Goal: Transaction & Acquisition: Book appointment/travel/reservation

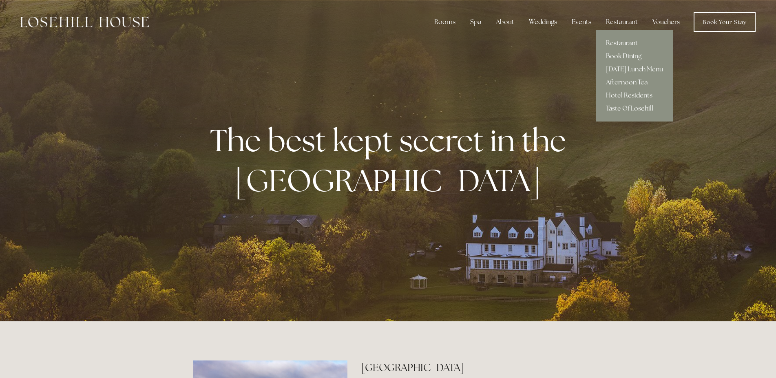
click at [619, 41] on link "Restaurant" at bounding box center [634, 43] width 77 height 13
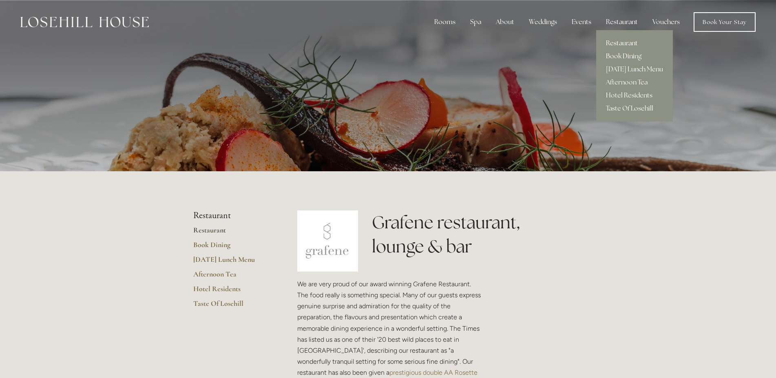
click at [622, 57] on link "Book Dining" at bounding box center [634, 56] width 77 height 13
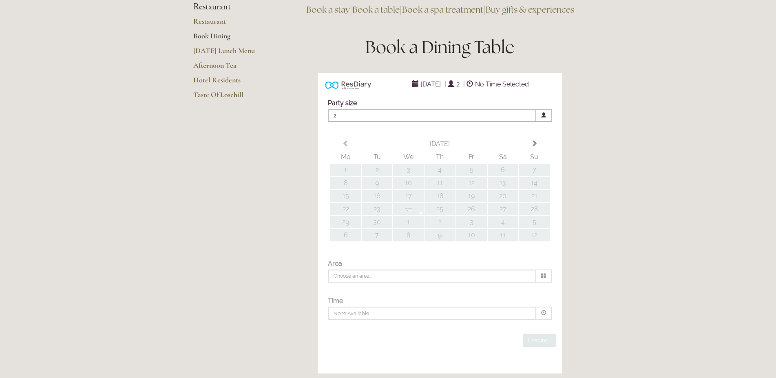
scroll to position [83, 0]
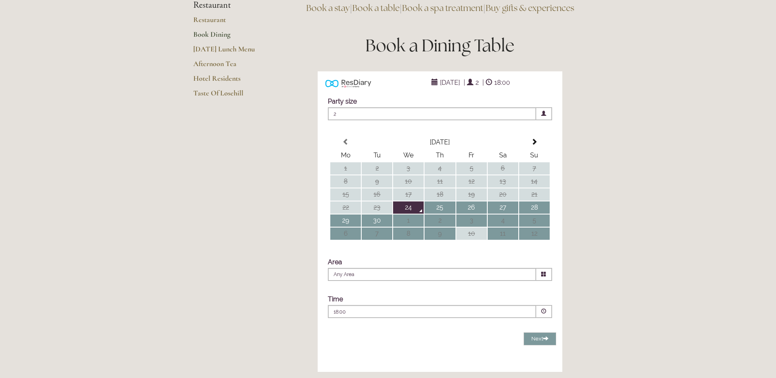
click at [412, 214] on td "24" at bounding box center [408, 207] width 31 height 12
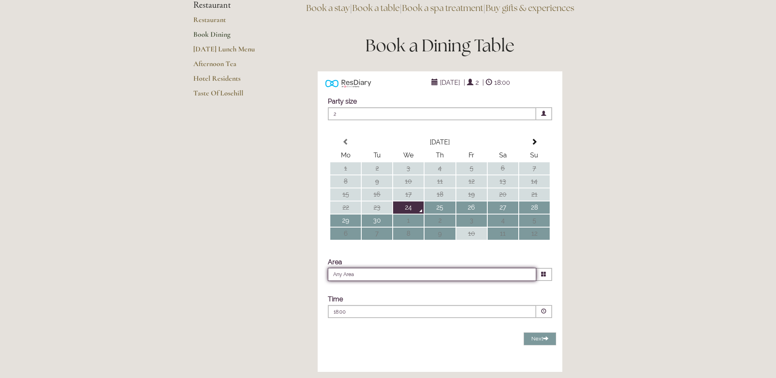
click at [520, 281] on input "Any Area" at bounding box center [432, 274] width 208 height 13
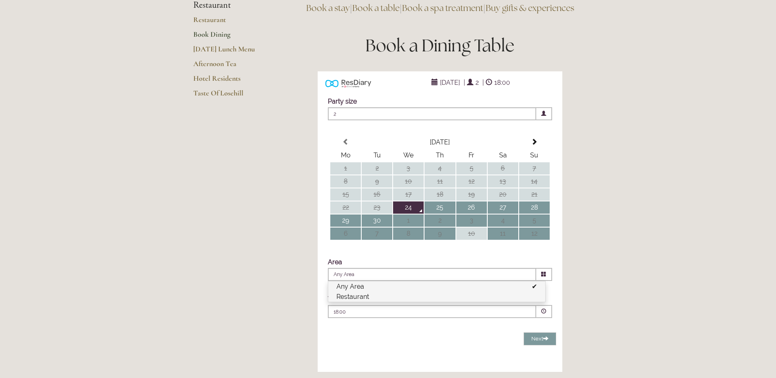
click at [390, 302] on li "Restaurant" at bounding box center [436, 296] width 217 height 10
type input "Restaurant"
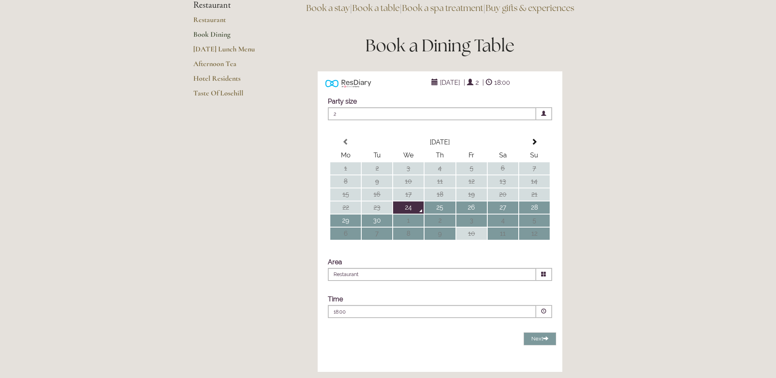
click at [547, 318] on span at bounding box center [544, 311] width 16 height 13
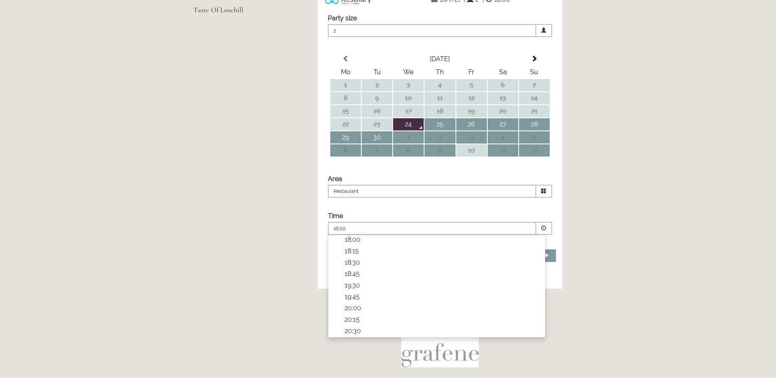
scroll to position [208, 0]
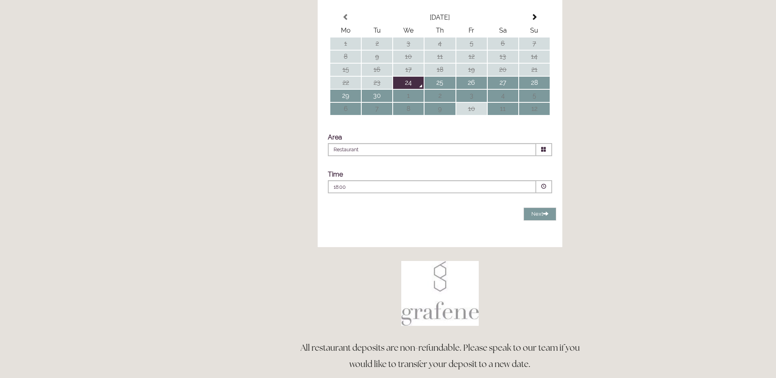
click at [633, 169] on div "Rooms Rooms Your Stay Book a stay Offers Spa" at bounding box center [388, 365] width 776 height 1147
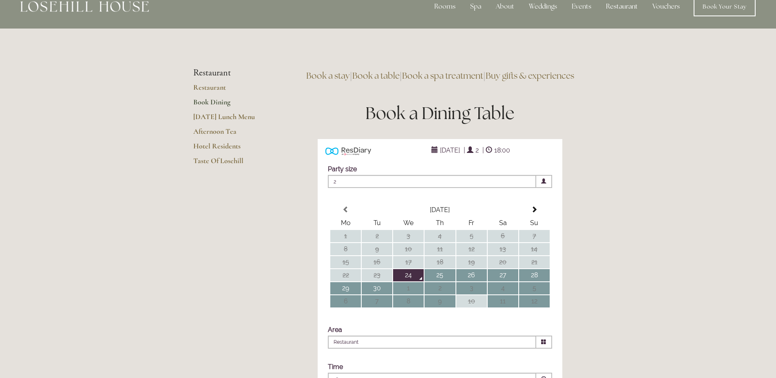
scroll to position [0, 0]
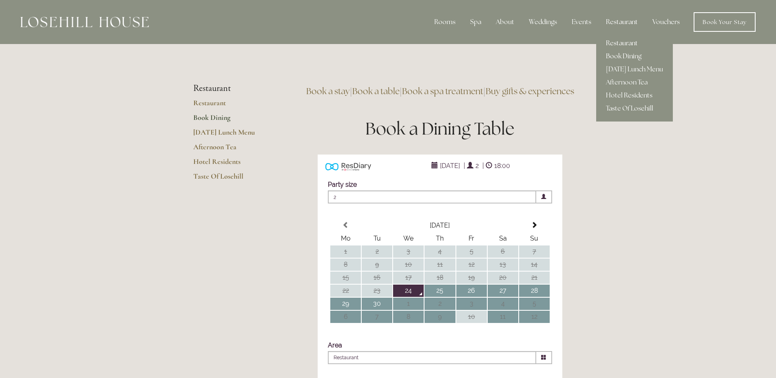
click at [612, 40] on link "Restaurant" at bounding box center [634, 43] width 77 height 13
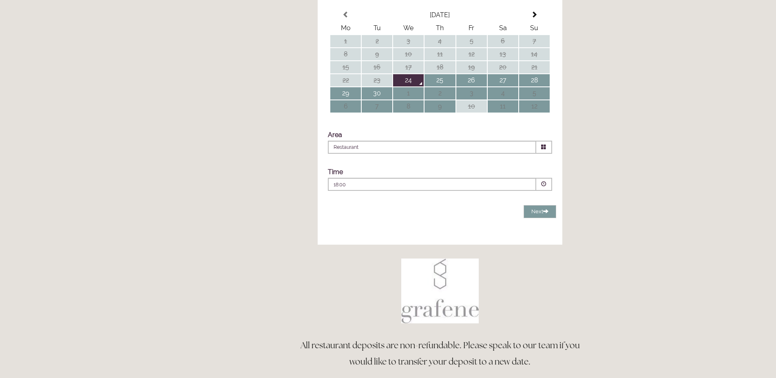
scroll to position [208, 0]
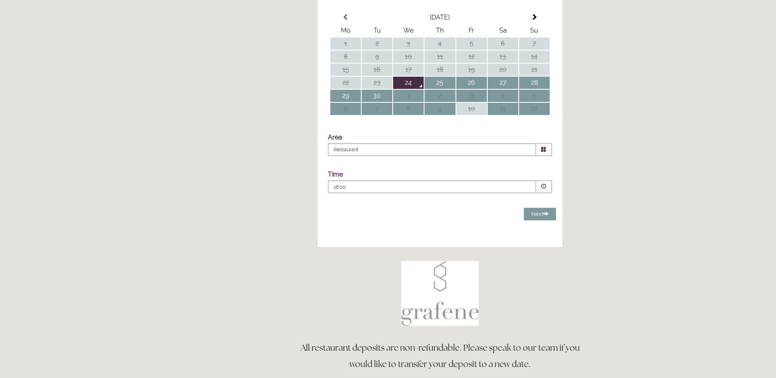
click at [542, 189] on span at bounding box center [543, 186] width 5 height 5
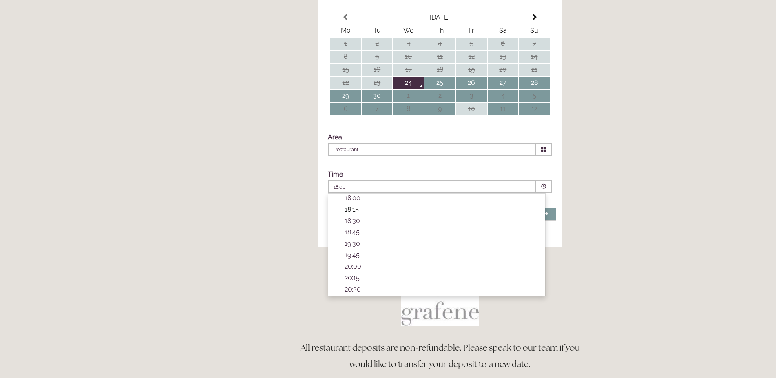
scroll to position [11, 0]
click at [351, 270] on p "20:00" at bounding box center [440, 267] width 192 height 8
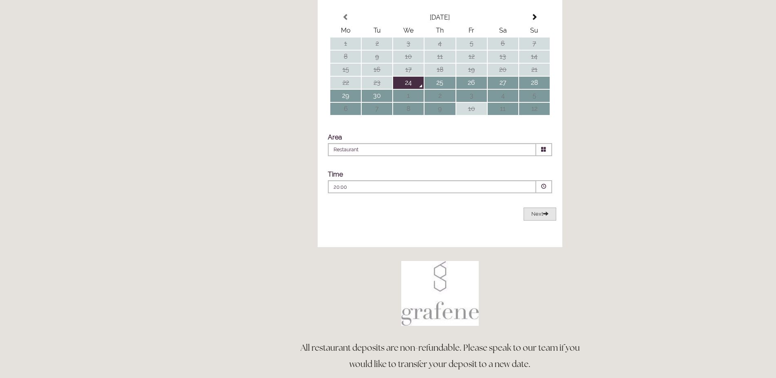
click at [539, 217] on span "Next" at bounding box center [539, 214] width 17 height 6
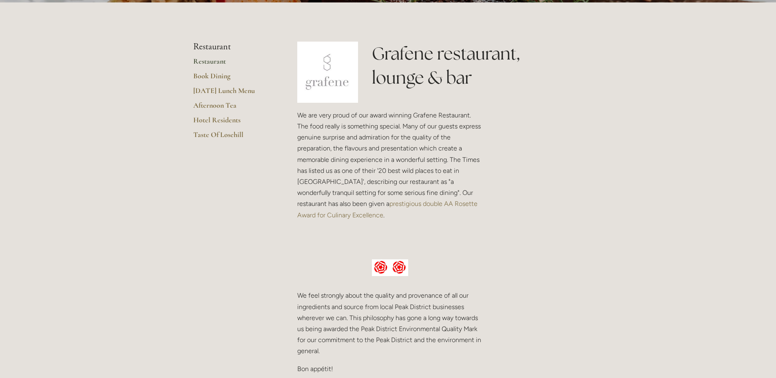
scroll to position [83, 0]
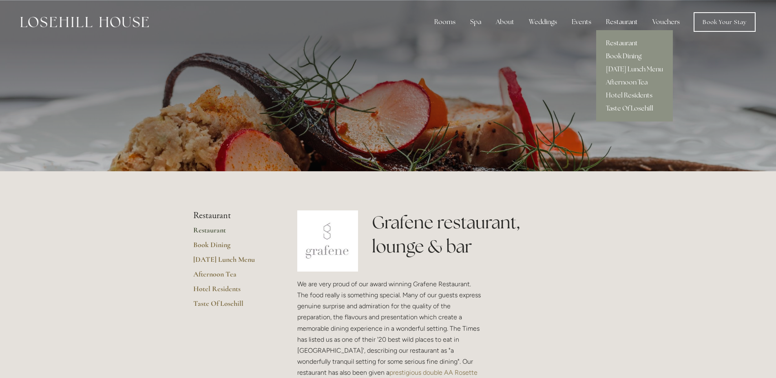
click at [619, 55] on link "Book Dining" at bounding box center [634, 56] width 77 height 13
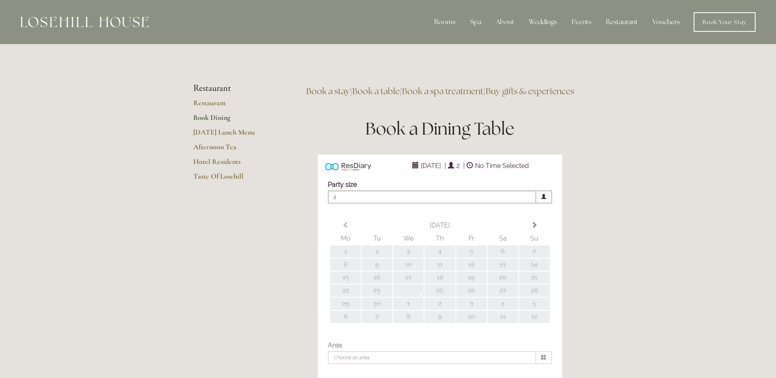
type input "Any Area"
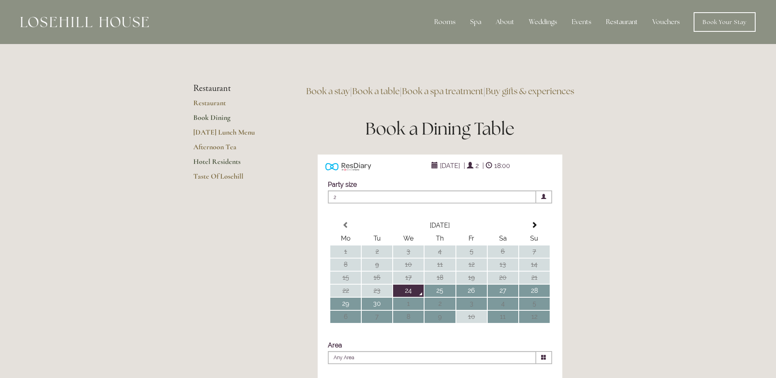
click at [230, 164] on link "Hotel Residents" at bounding box center [232, 164] width 78 height 15
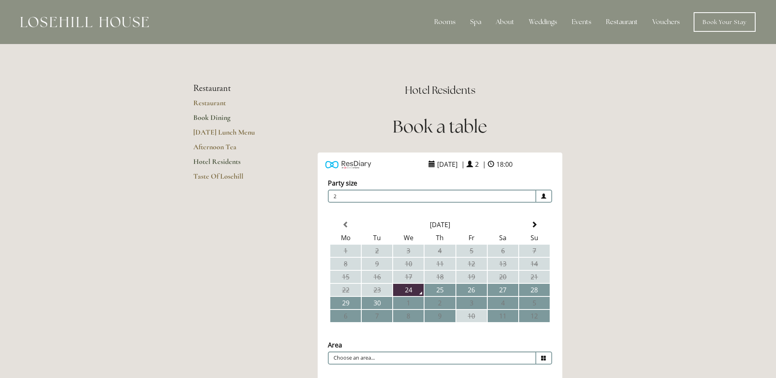
click at [210, 116] on link "Book Dining" at bounding box center [232, 120] width 78 height 15
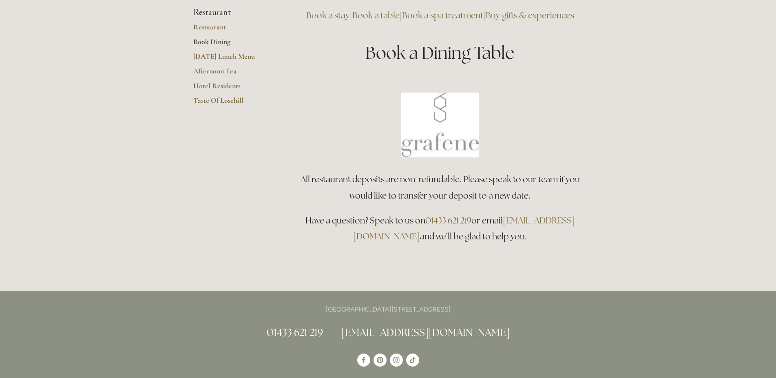
scroll to position [125, 0]
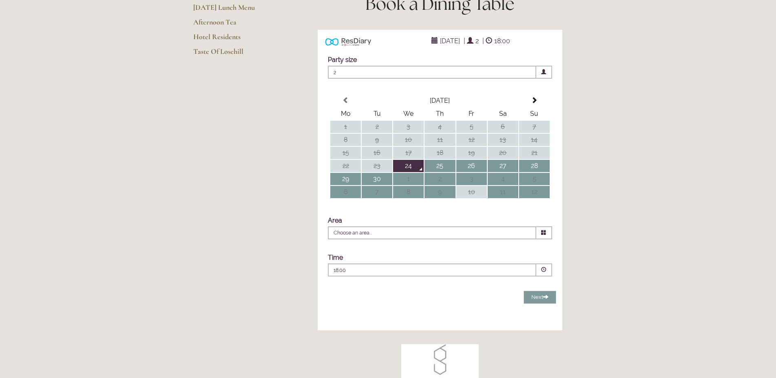
type input "Any Area"
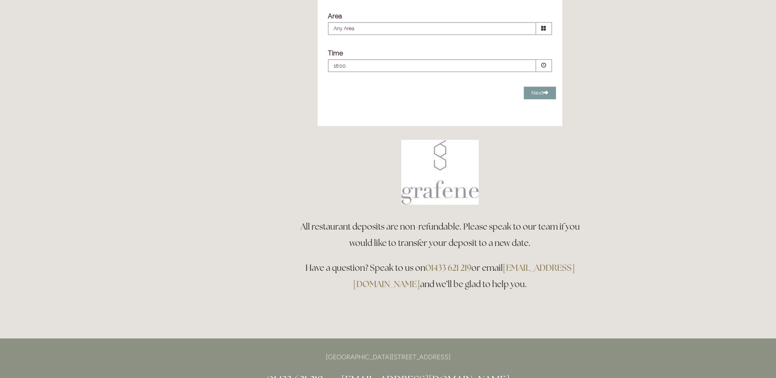
scroll to position [249, 0]
